Goal: Information Seeking & Learning: Learn about a topic

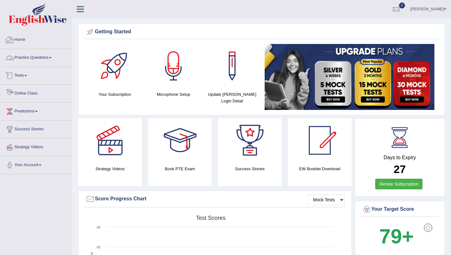
click at [27, 90] on link "Online Class" at bounding box center [35, 93] width 71 height 16
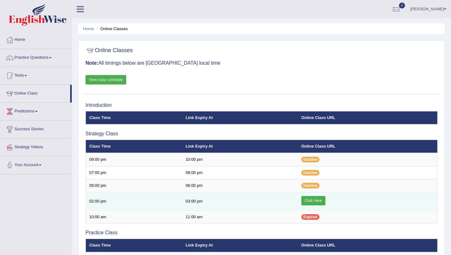
click at [315, 203] on link "Click Here" at bounding box center [314, 200] width 24 height 9
click at [314, 199] on link "Click Here" at bounding box center [314, 200] width 24 height 9
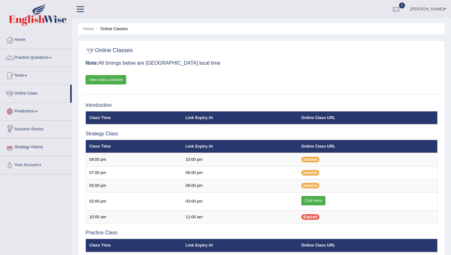
click at [34, 148] on link "Strategy Videos" at bounding box center [35, 146] width 71 height 16
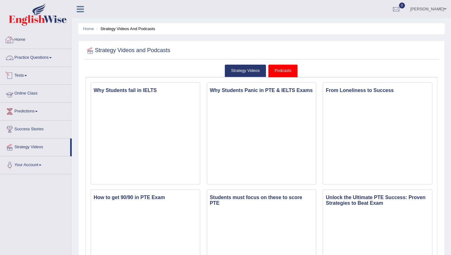
click at [32, 95] on link "Online Class" at bounding box center [35, 93] width 71 height 16
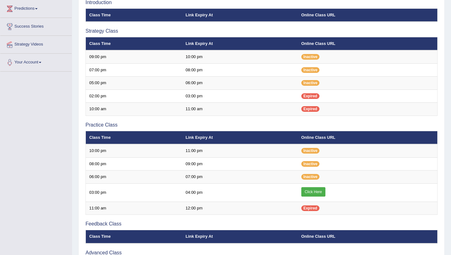
scroll to position [104, 0]
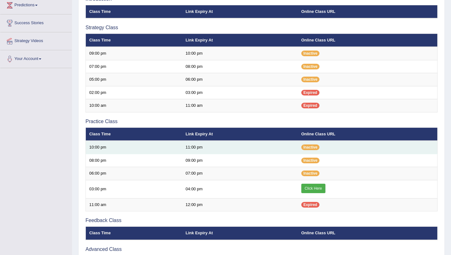
scroll to position [106, 0]
